Goal: Information Seeking & Learning: Learn about a topic

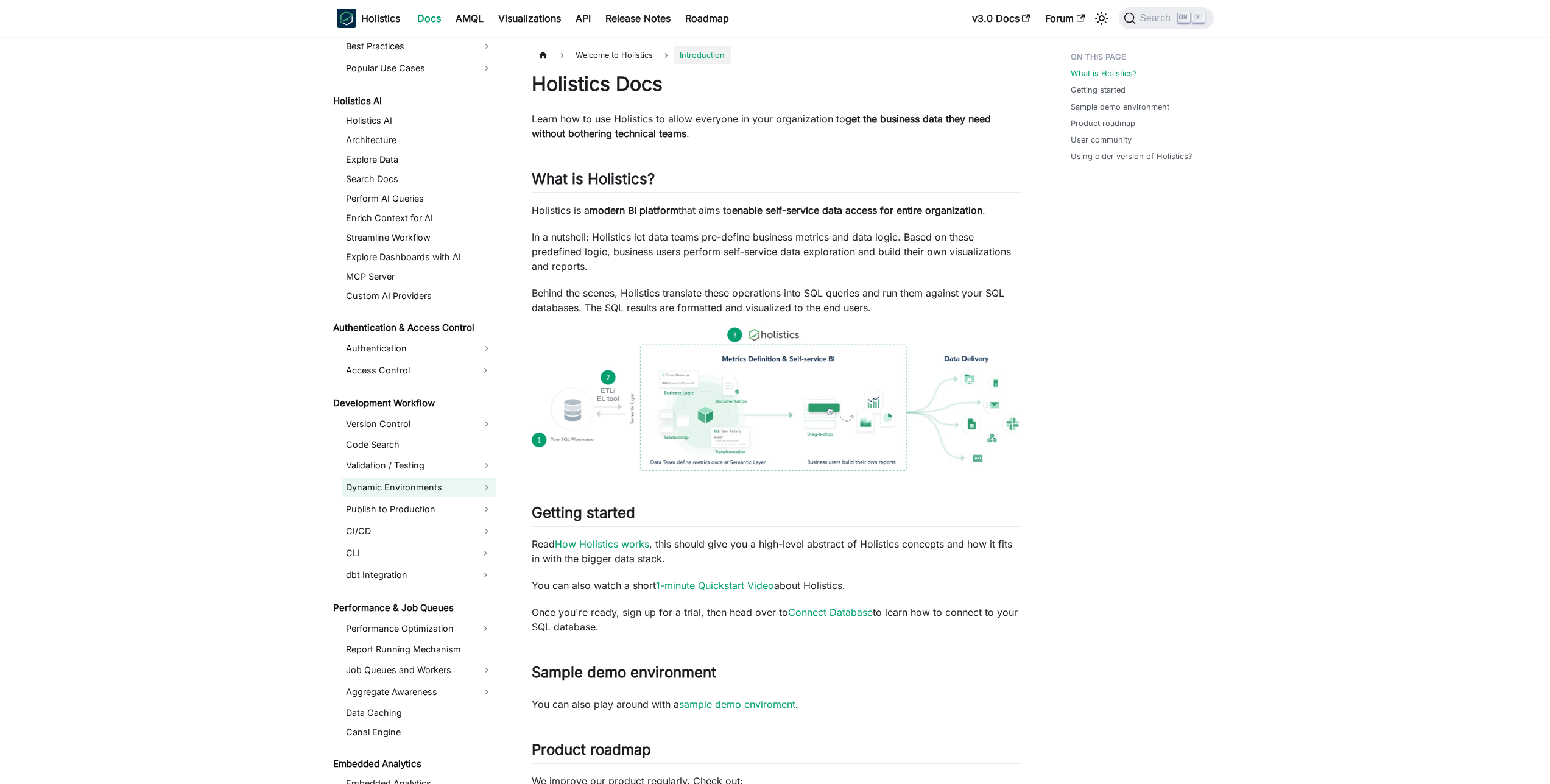
scroll to position [568, 0]
click at [409, 230] on link "Enrich Context for AI" at bounding box center [419, 222] width 154 height 17
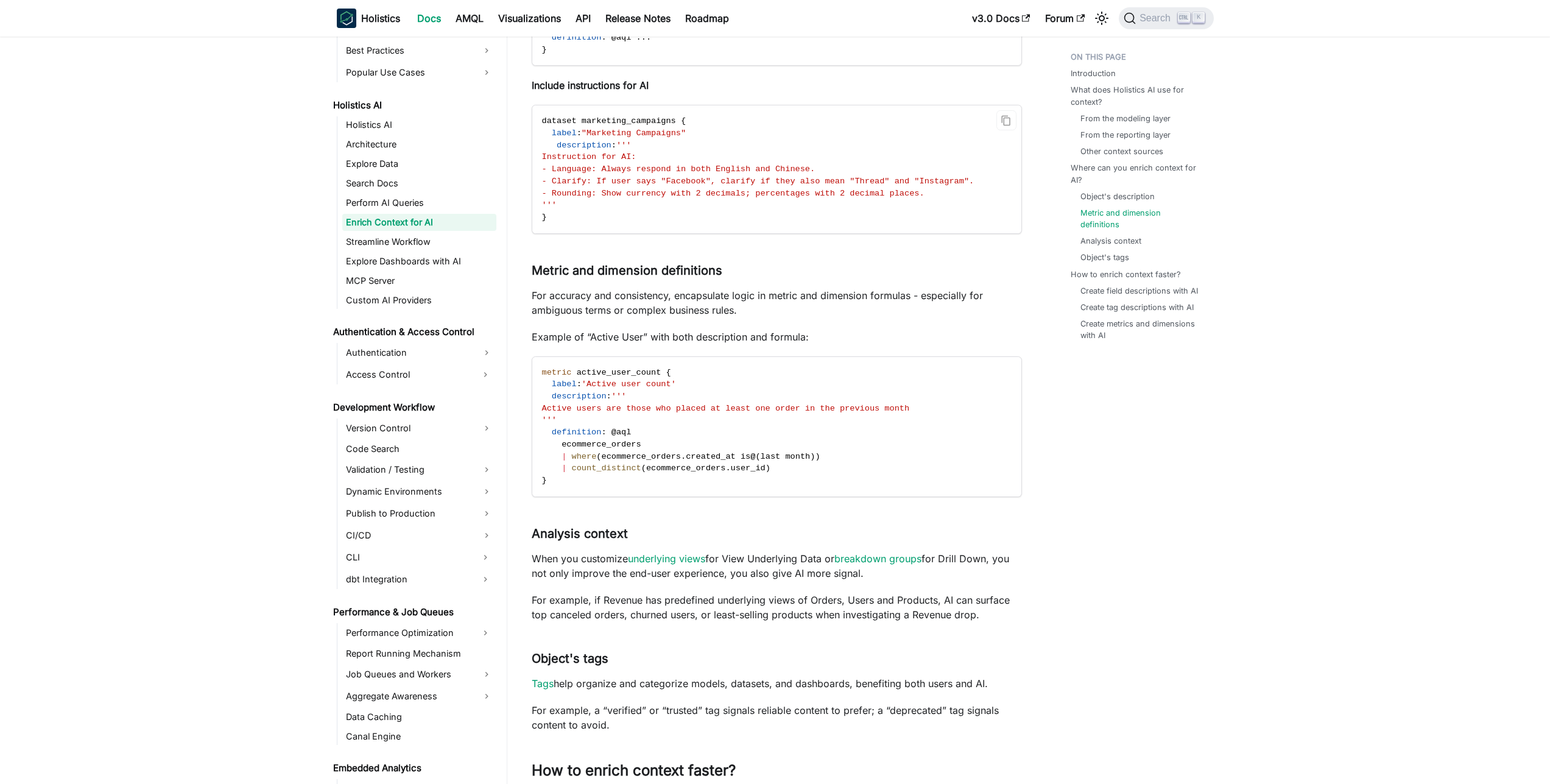
scroll to position [1379, 0]
click at [726, 265] on link "​" at bounding box center [729, 267] width 13 height 14
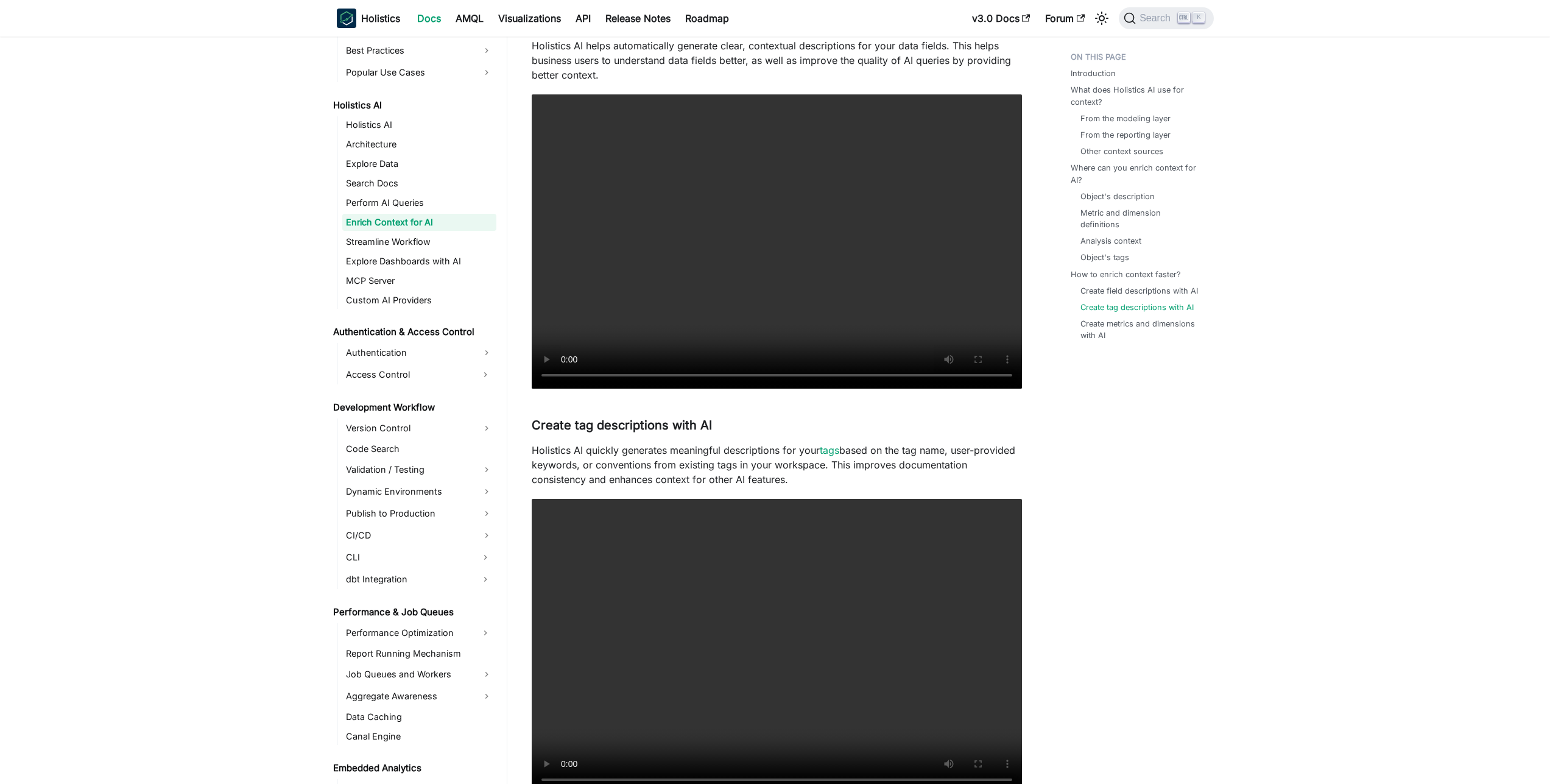
scroll to position [2490, 0]
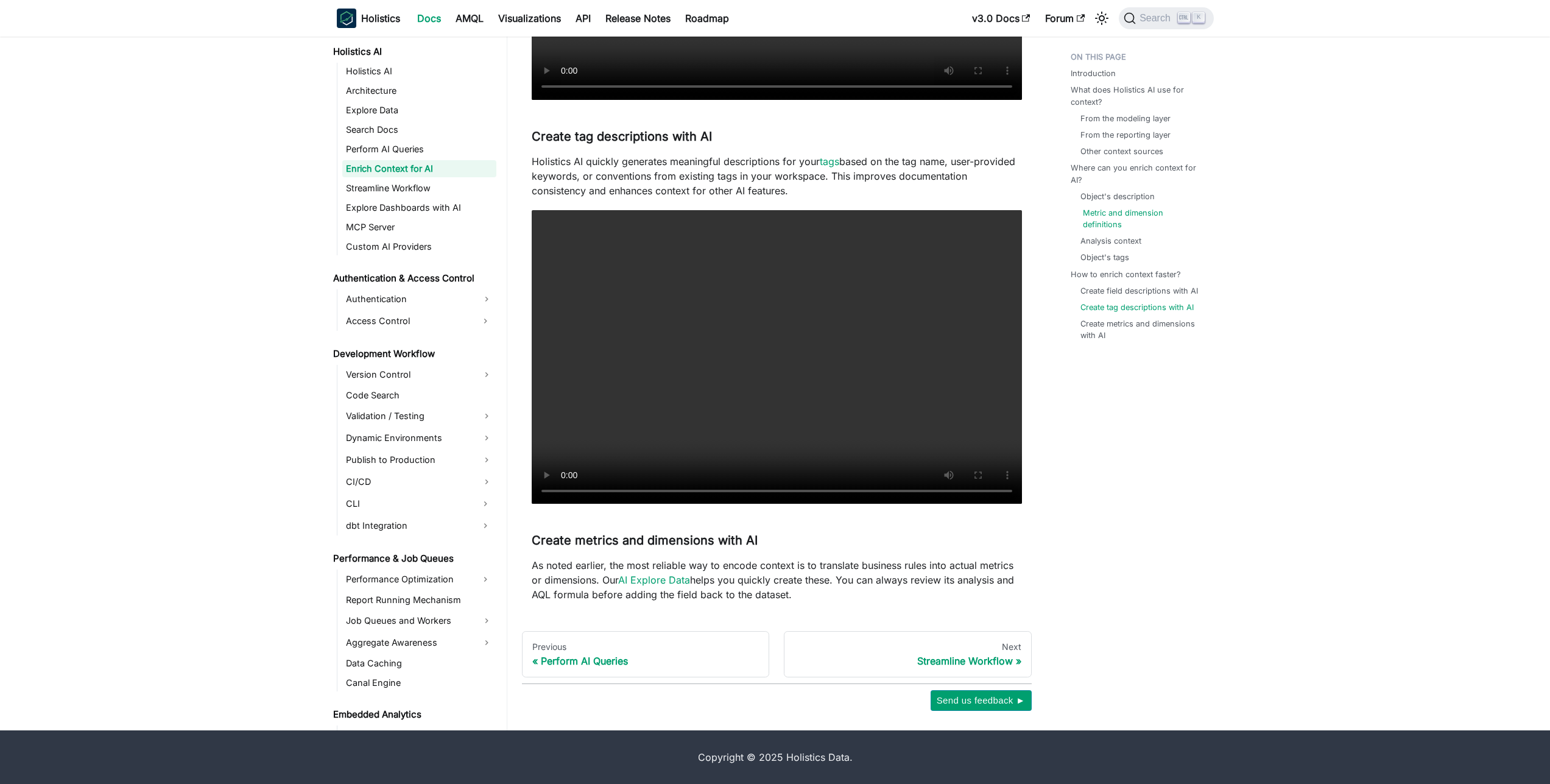
click at [1131, 210] on link "Metric and dimension definitions" at bounding box center [1144, 219] width 122 height 23
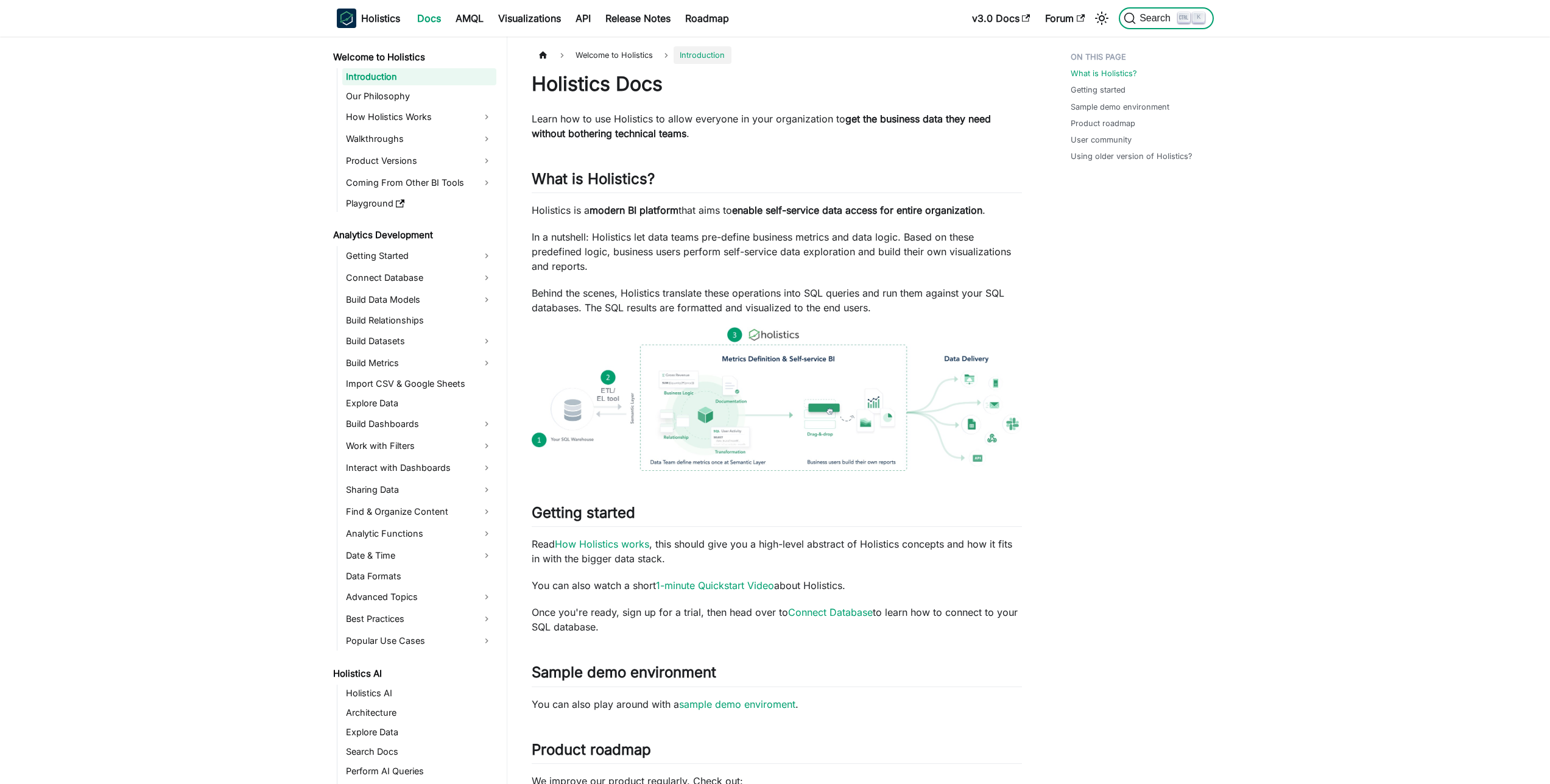
click at [1172, 23] on span "Search" at bounding box center [1156, 18] width 42 height 11
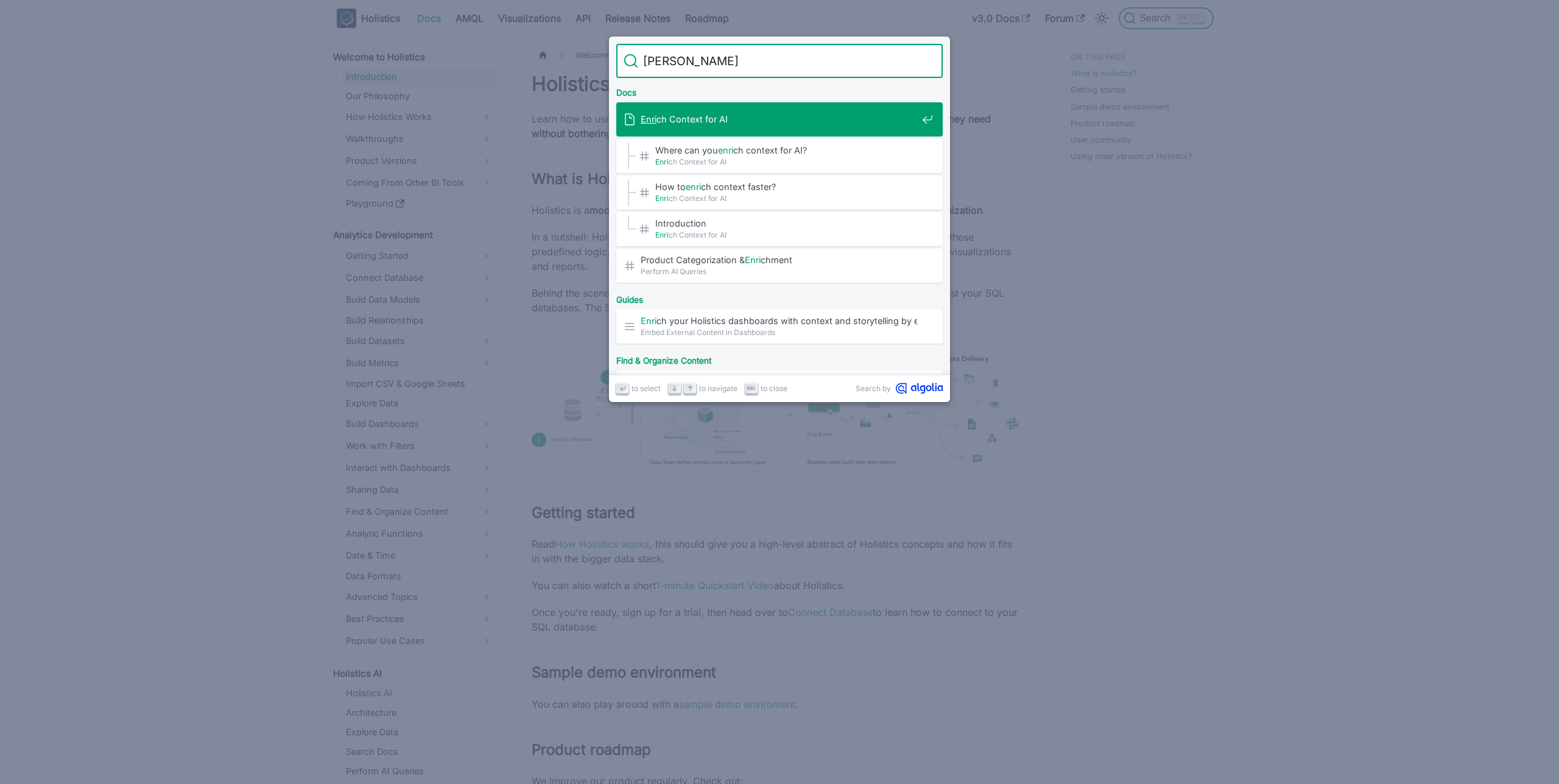
type input "enrich"
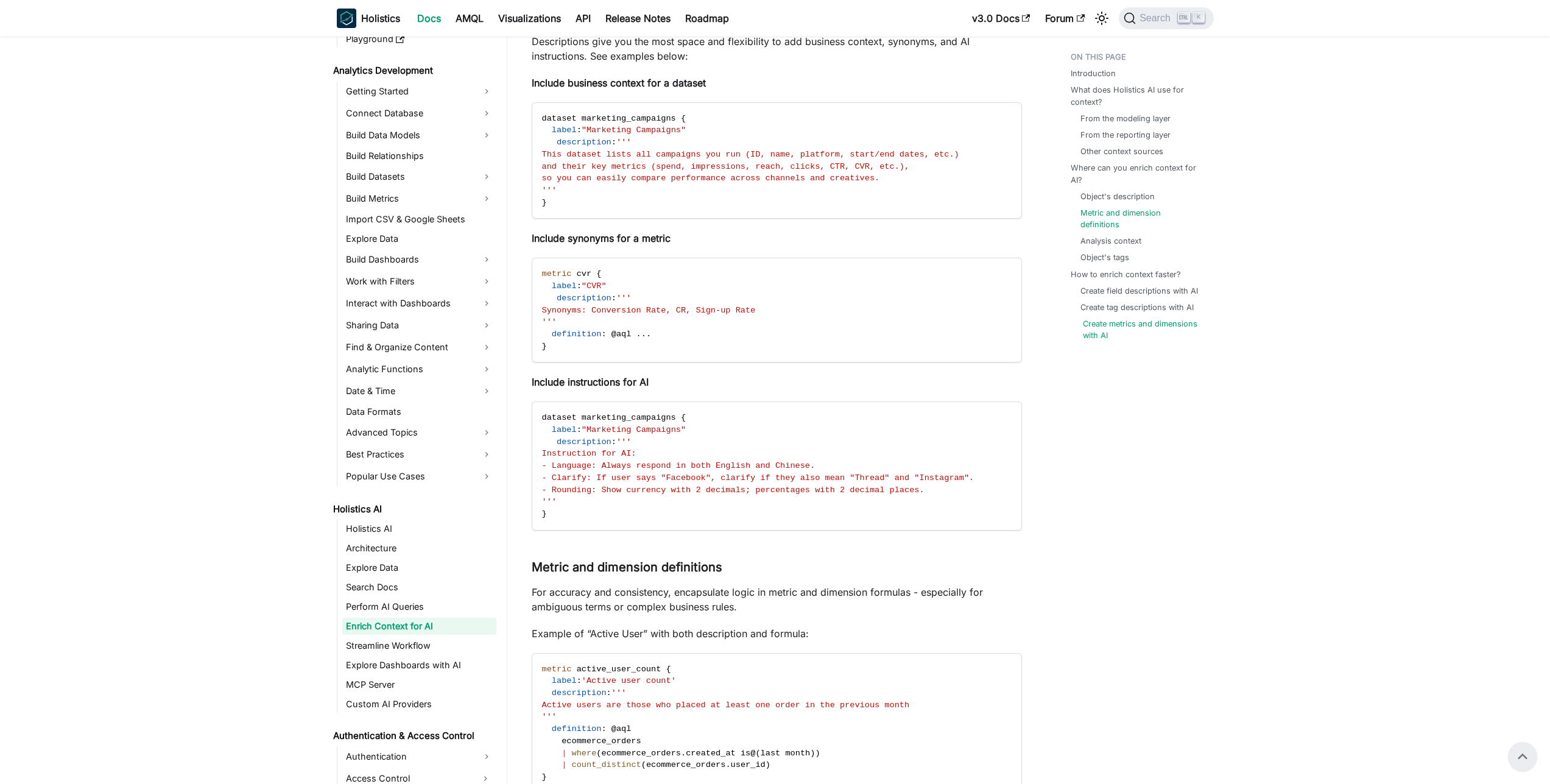
scroll to position [672, 0]
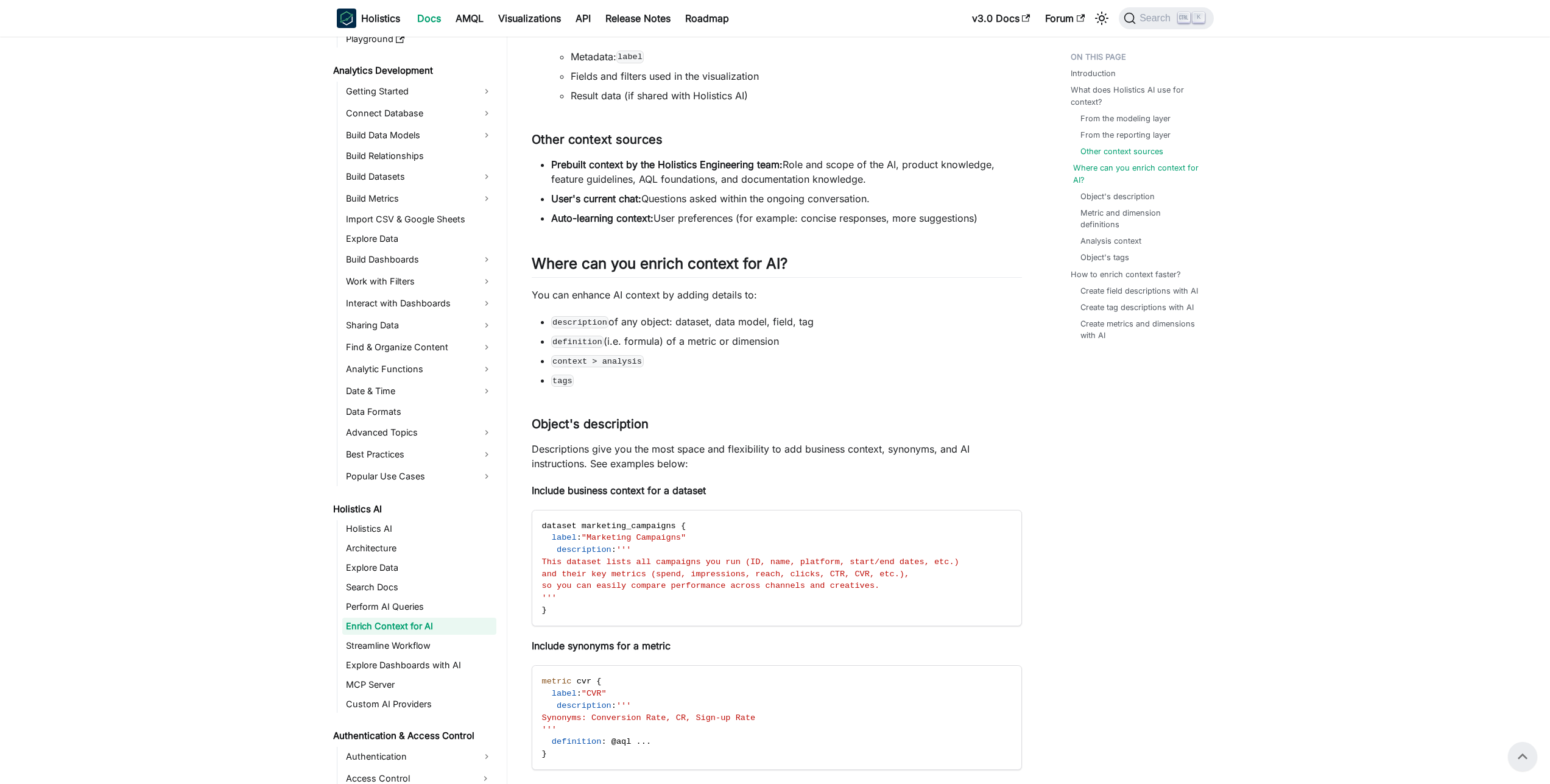
click at [1141, 173] on link "Where can you enrich context for AI?" at bounding box center [1141, 173] width 136 height 23
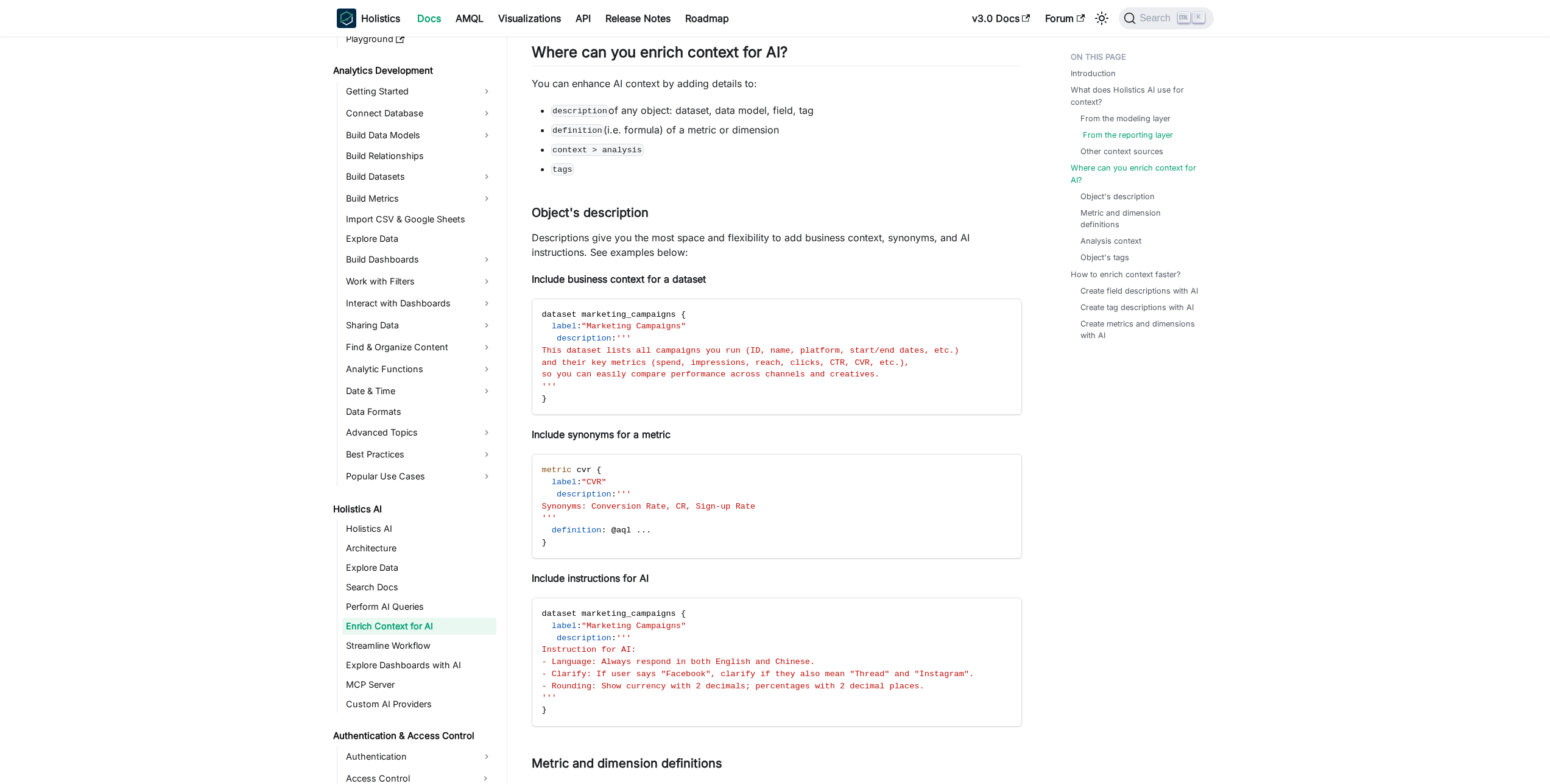
click at [1132, 137] on link "From the reporting layer" at bounding box center [1128, 134] width 90 height 11
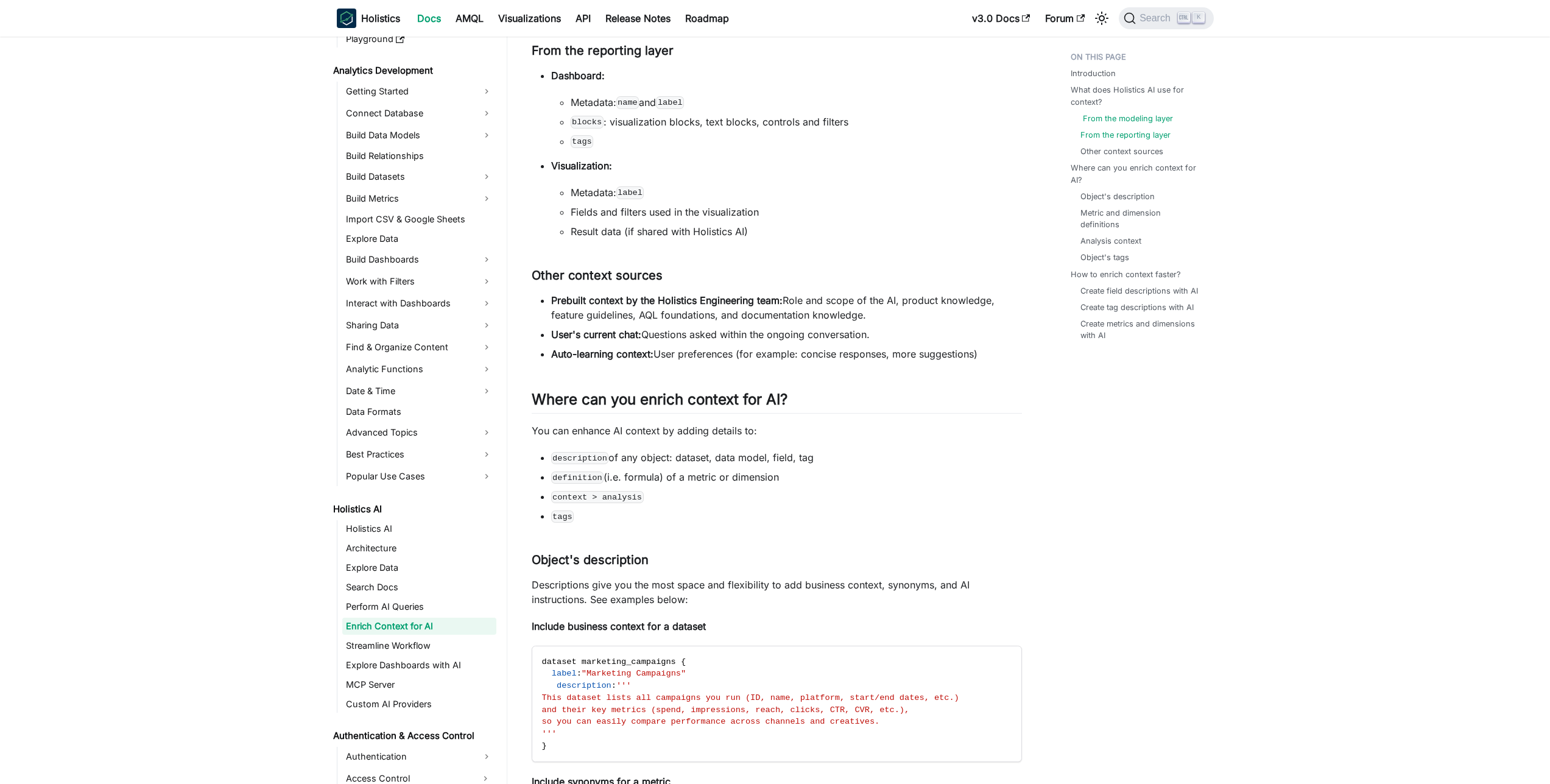
click at [1142, 116] on link "From the modeling layer" at bounding box center [1128, 118] width 90 height 11
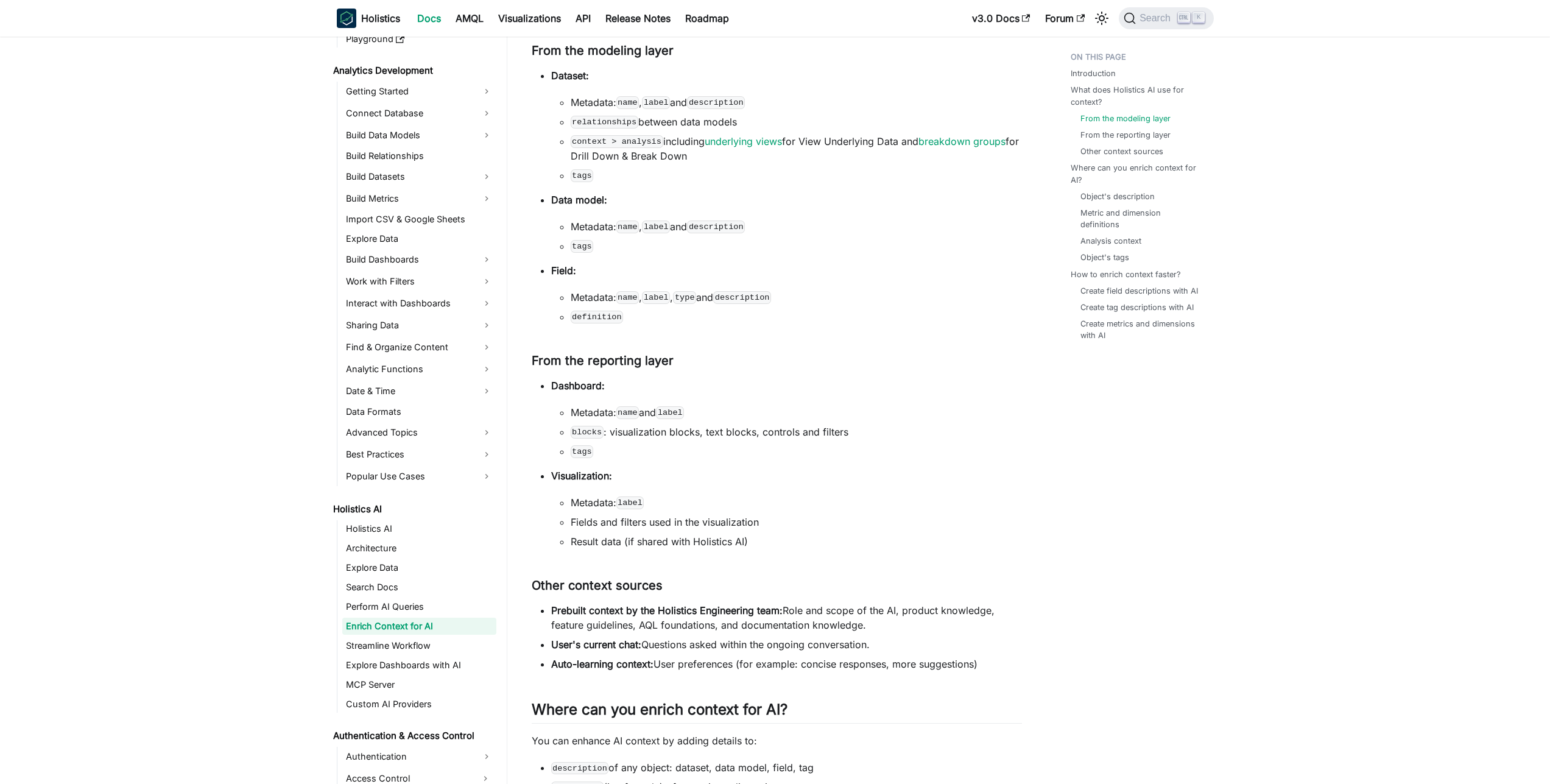
click at [1138, 141] on ul "From the modeling layer From the reporting layer Other context sources" at bounding box center [1138, 134] width 136 height 45
click at [1137, 150] on link "Other context sources" at bounding box center [1124, 151] width 83 height 11
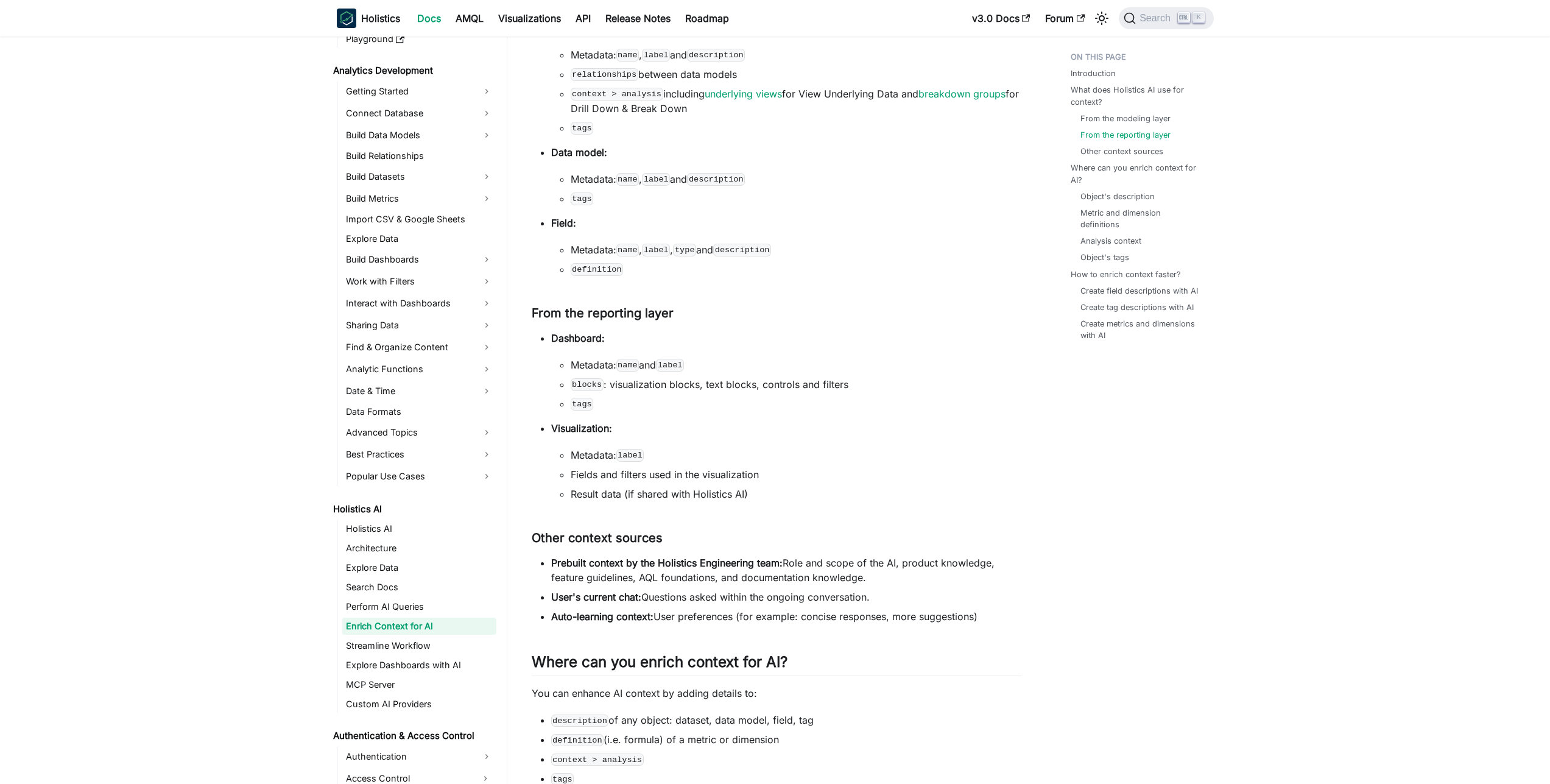
scroll to position [307, 0]
